Goal: Task Accomplishment & Management: Manage account settings

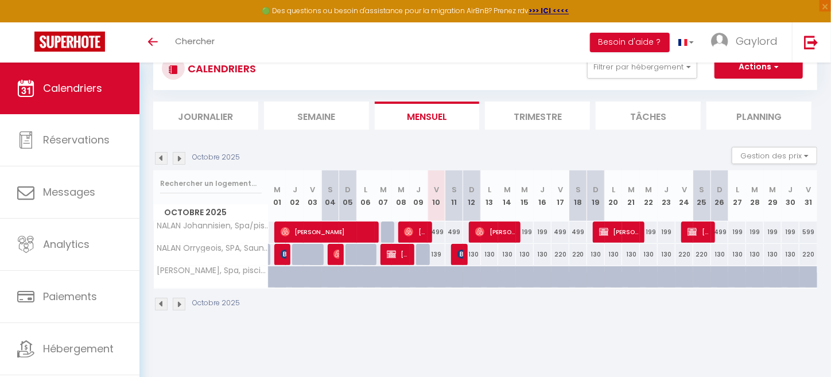
scroll to position [40, 0]
click at [176, 153] on img at bounding box center [179, 158] width 13 height 13
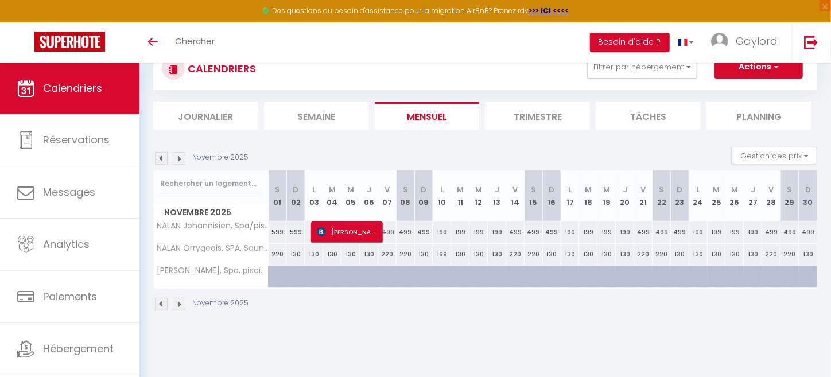
click at [175, 154] on img at bounding box center [179, 158] width 13 height 13
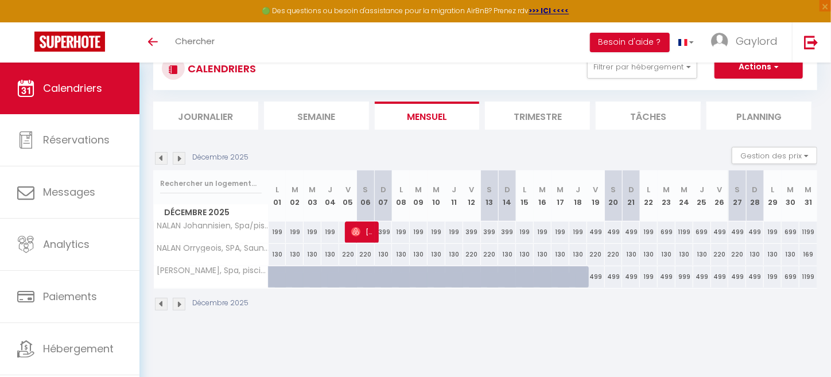
click at [163, 161] on img at bounding box center [161, 158] width 13 height 13
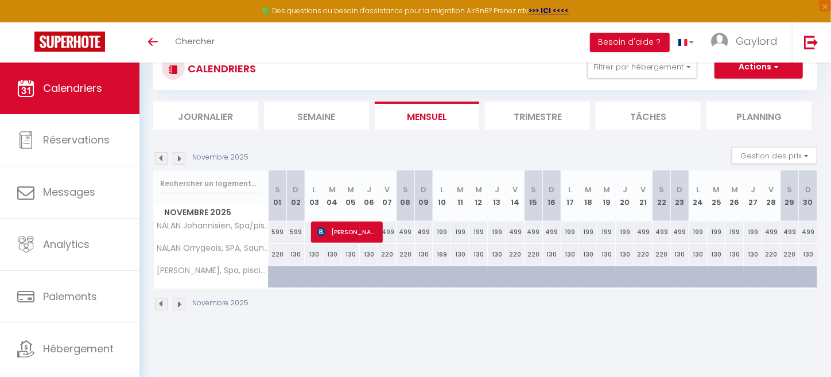
click at [159, 153] on img at bounding box center [161, 158] width 13 height 13
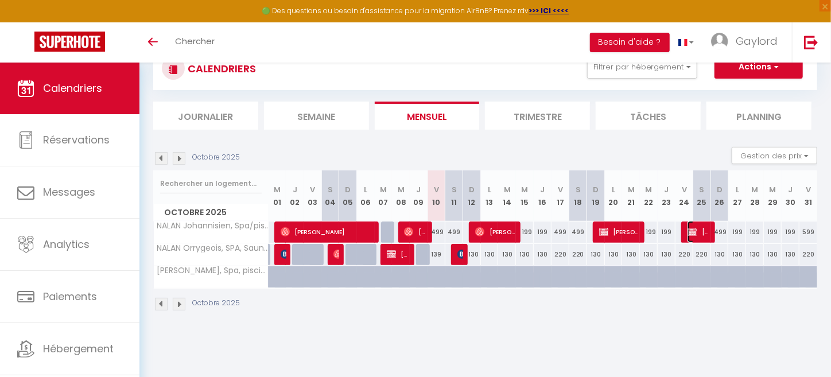
click at [699, 233] on span "[PERSON_NAME]" at bounding box center [699, 232] width 24 height 22
select select "OK"
select select "KO"
select select "0"
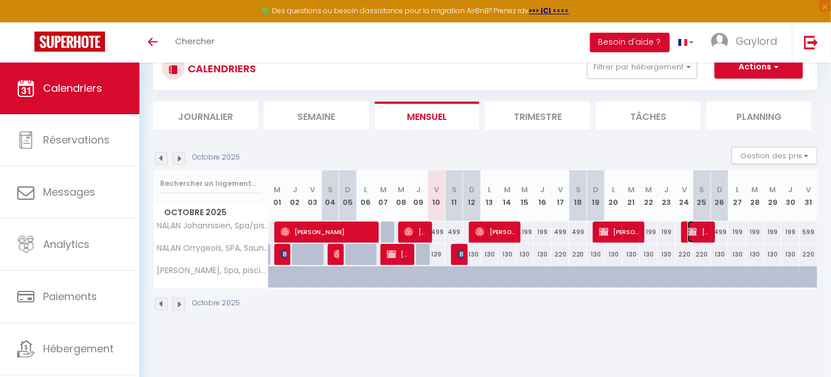
select select "1"
select select
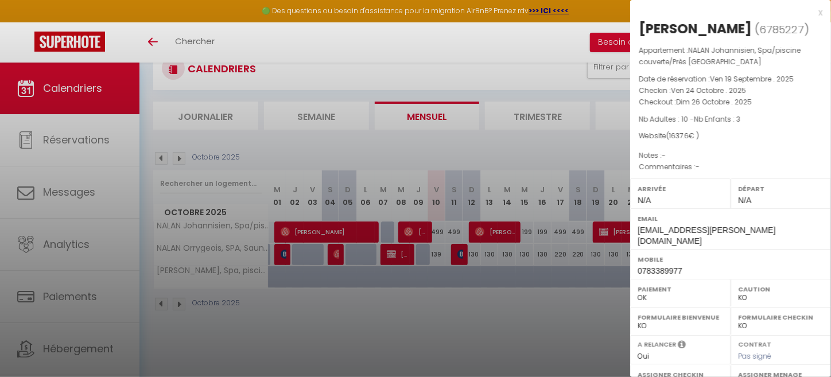
click at [581, 314] on div at bounding box center [415, 188] width 831 height 377
